Goal: Use online tool/utility: Utilize a website feature to perform a specific function

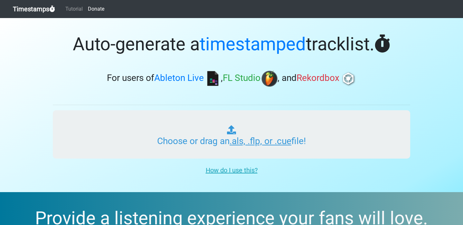
click at [274, 140] on input "Choose or drag an .als, .flp, or .cue file!" at bounding box center [231, 134] width 357 height 48
type input "C:\fakepath\01 Open Haus Radio - IO Academy Mix.cue"
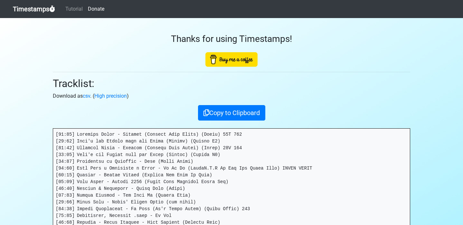
scroll to position [96, 0]
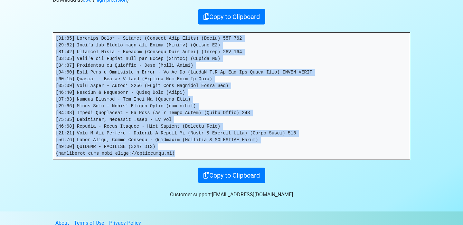
drag, startPoint x: 178, startPoint y: 153, endPoint x: 52, endPoint y: 37, distance: 170.7
click at [52, 37] on div "Thanks for using Timestamps! Tracklist: Download as csv . ( High precision ) Co…" at bounding box center [231, 52] width 367 height 261
copy pre "[79:96] Loremips Dolor - Sitamet (Consect Adip Elits) (Doeiu) 38T 909 [82:31] I…"
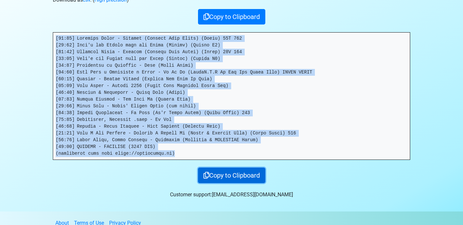
click at [237, 175] on button "Copy to Clipboard" at bounding box center [231, 174] width 67 height 15
